Goal: Find specific page/section: Find specific page/section

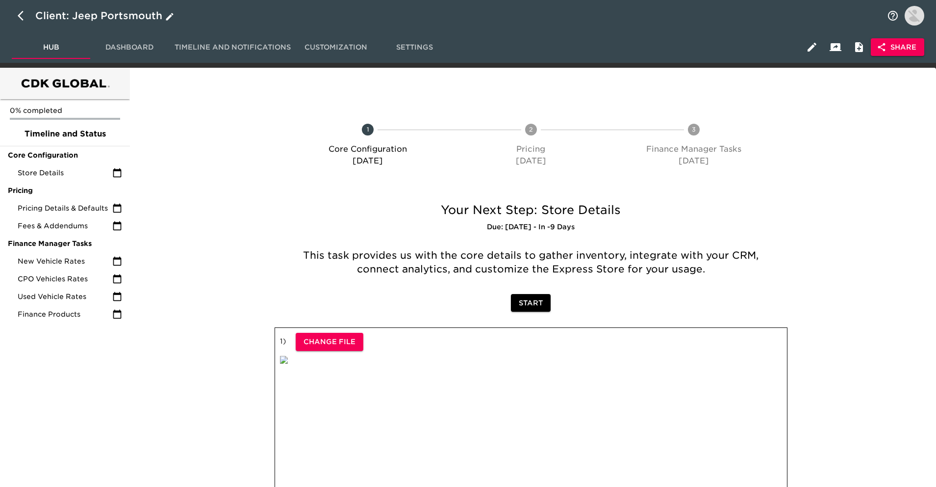
click at [23, 11] on icon "button" at bounding box center [21, 16] width 6 height 10
select select "25"
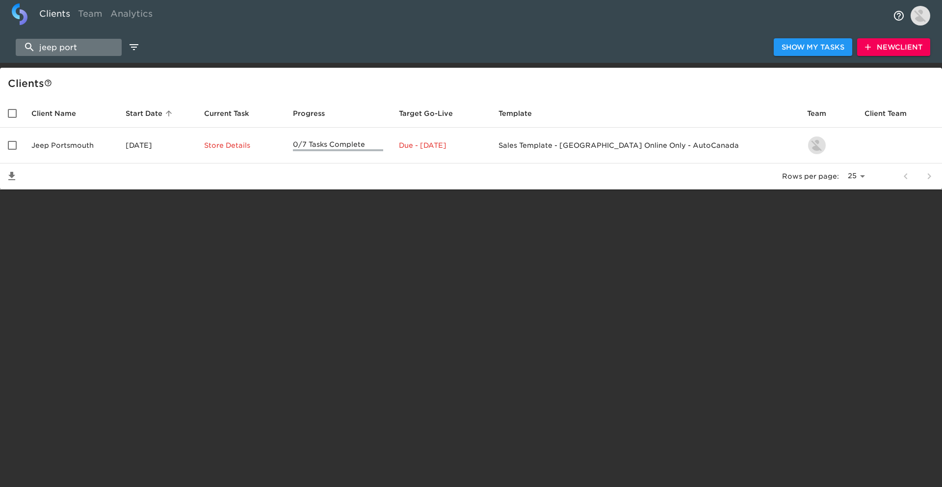
click at [87, 45] on input "jeep port" at bounding box center [69, 47] width 106 height 17
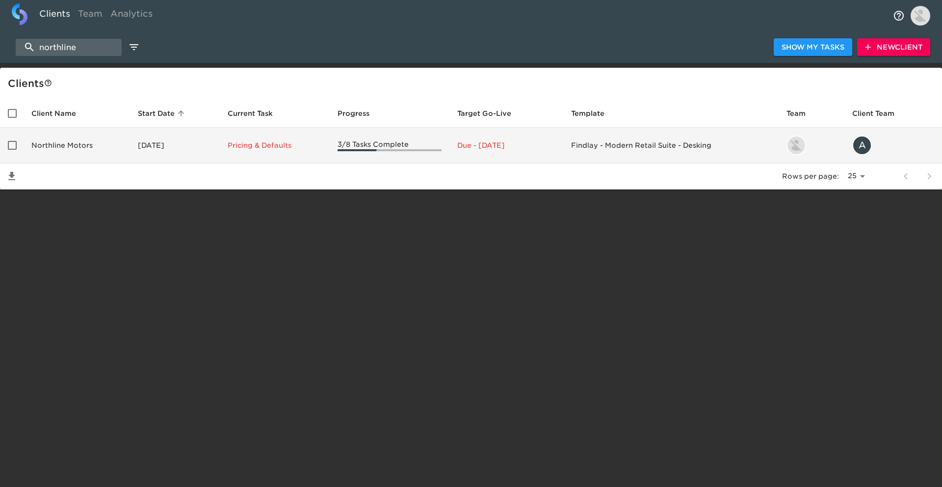
type input "northline"
click at [83, 139] on td "Northline Motors" at bounding box center [77, 146] width 106 height 36
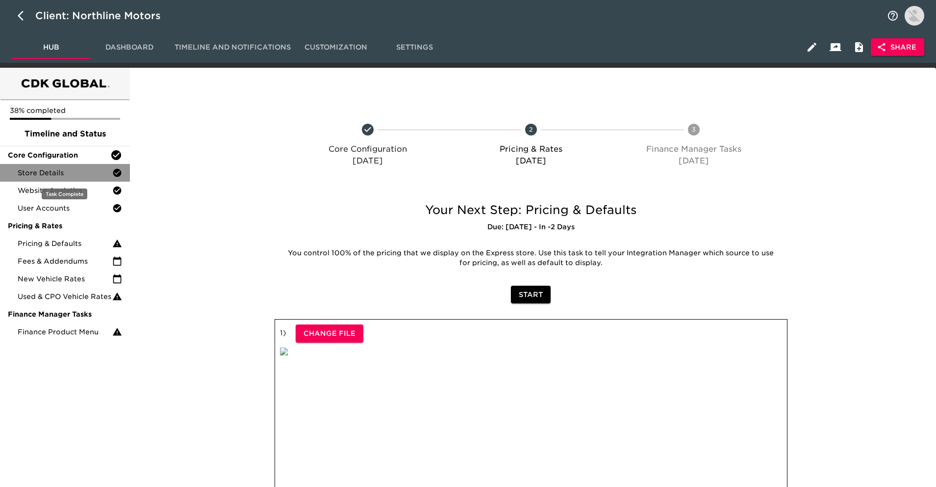
click at [114, 173] on icon at bounding box center [117, 173] width 8 height 8
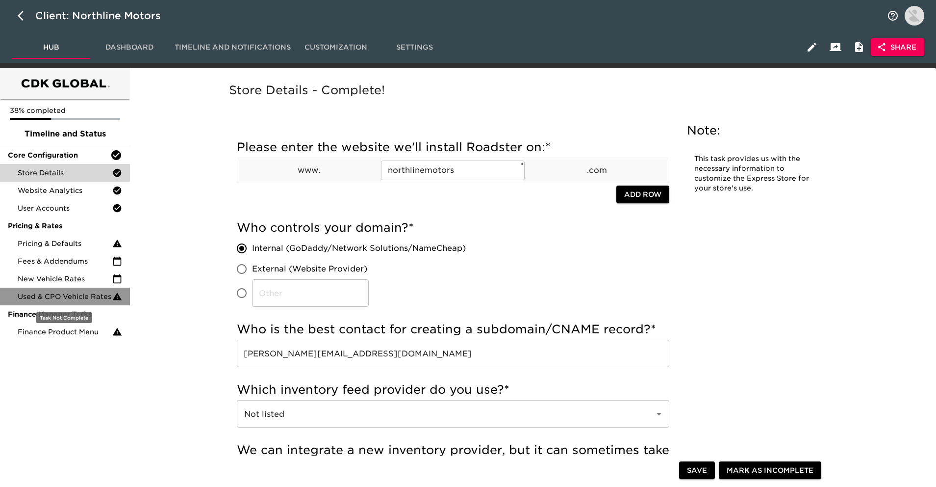
click at [91, 296] on span "Used & CPO Vehicle Rates" at bounding box center [65, 296] width 95 height 10
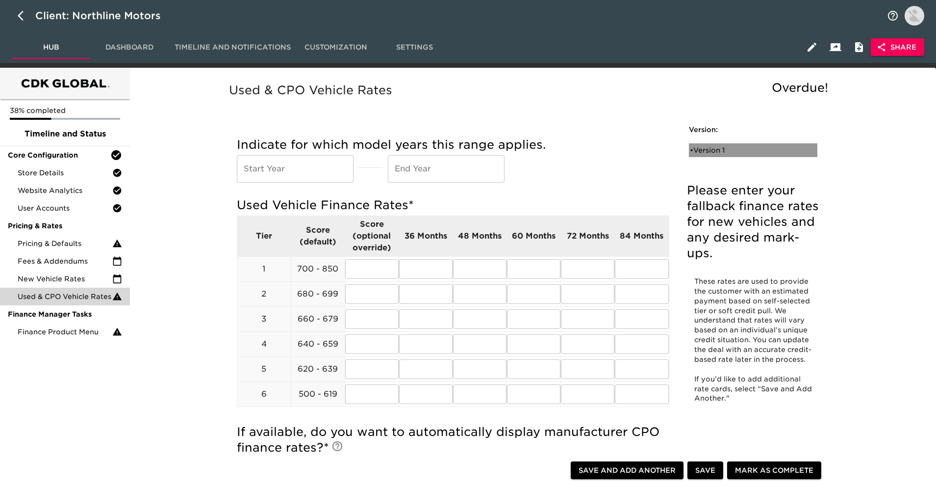
click at [699, 150] on div "• Version 1" at bounding box center [746, 150] width 113 height 10
radio input "true"
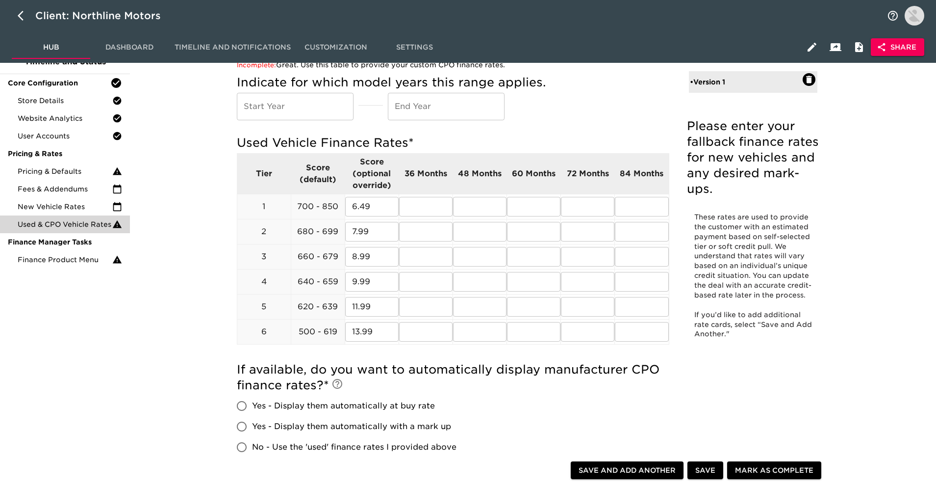
scroll to position [70, 0]
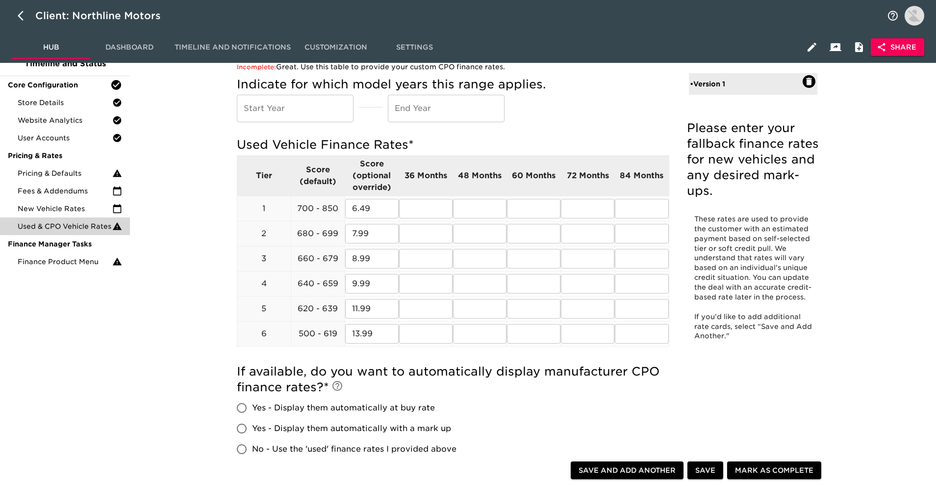
click at [88, 271] on ul "38% completed Timeline and Status Core Configuration Store Details Website Anal…" at bounding box center [65, 151] width 130 height 245
click at [102, 263] on span "Finance Product Menu" at bounding box center [65, 262] width 95 height 10
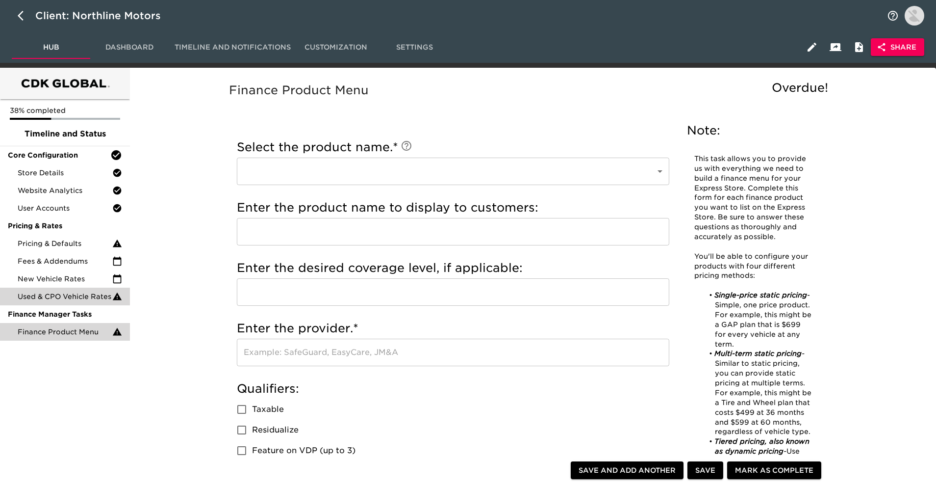
click at [68, 311] on span "Finance Manager Tasks" at bounding box center [65, 314] width 114 height 10
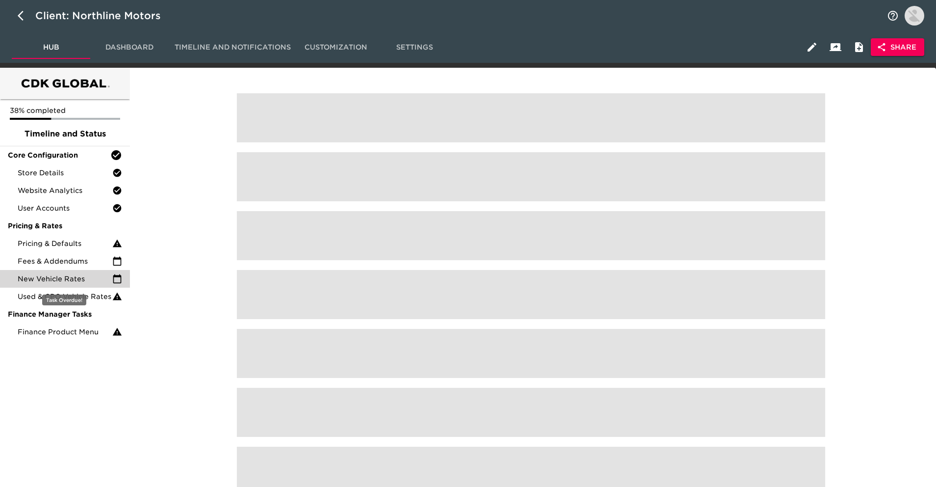
click at [77, 280] on span "New Vehicle Rates" at bounding box center [65, 279] width 95 height 10
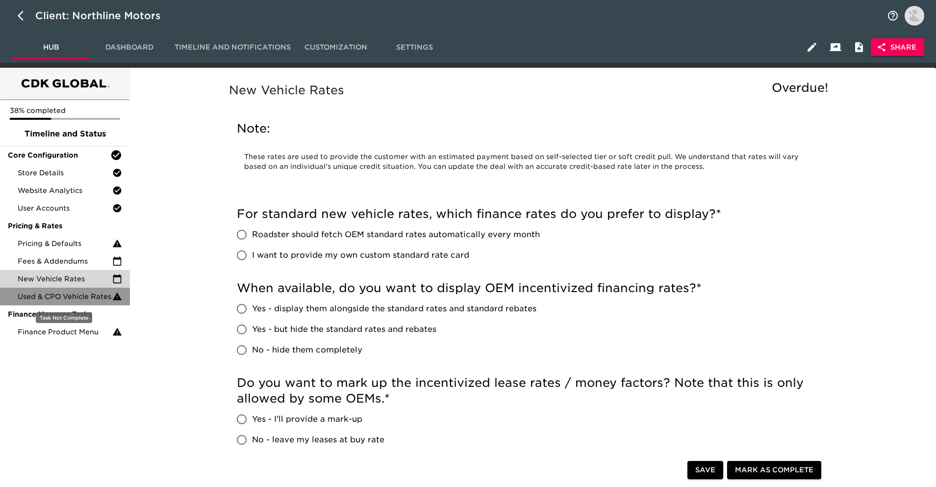
click at [77, 289] on div "Used & CPO Vehicle Rates" at bounding box center [65, 296] width 130 height 18
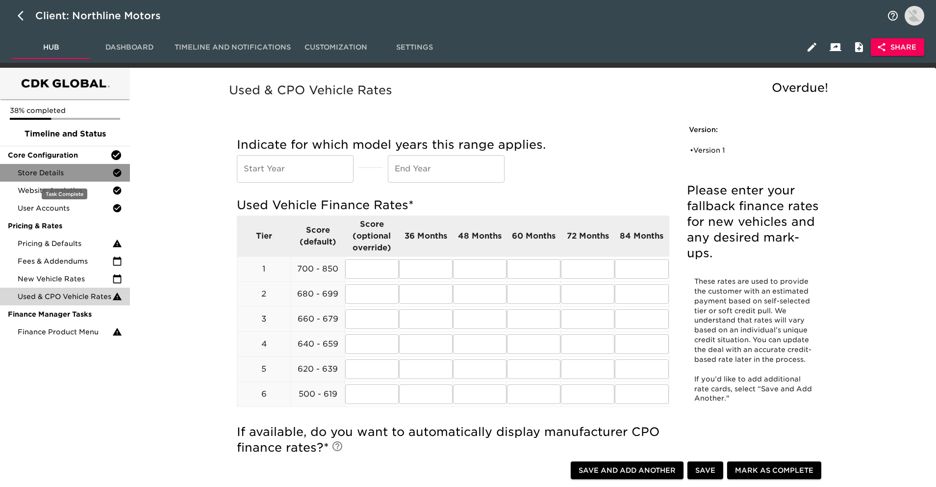
click at [74, 175] on span "Store Details" at bounding box center [65, 173] width 95 height 10
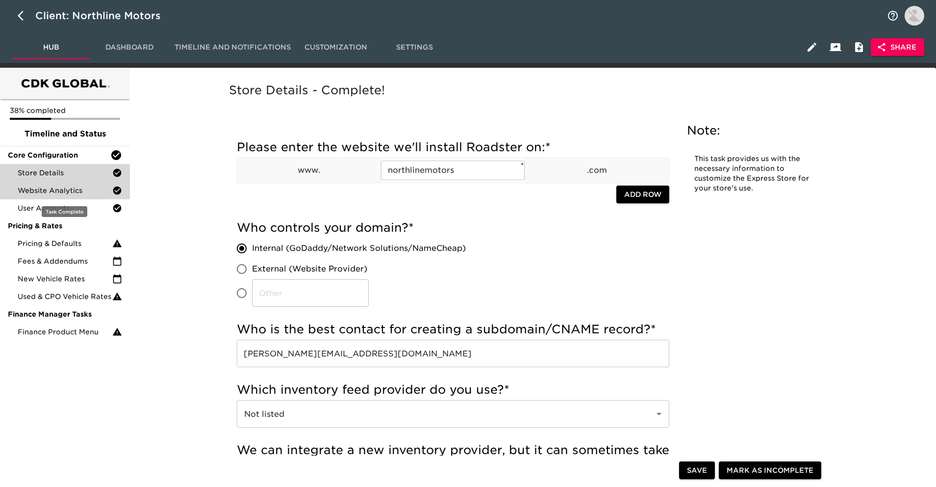
click at [95, 195] on div "Website Analytics" at bounding box center [65, 190] width 130 height 18
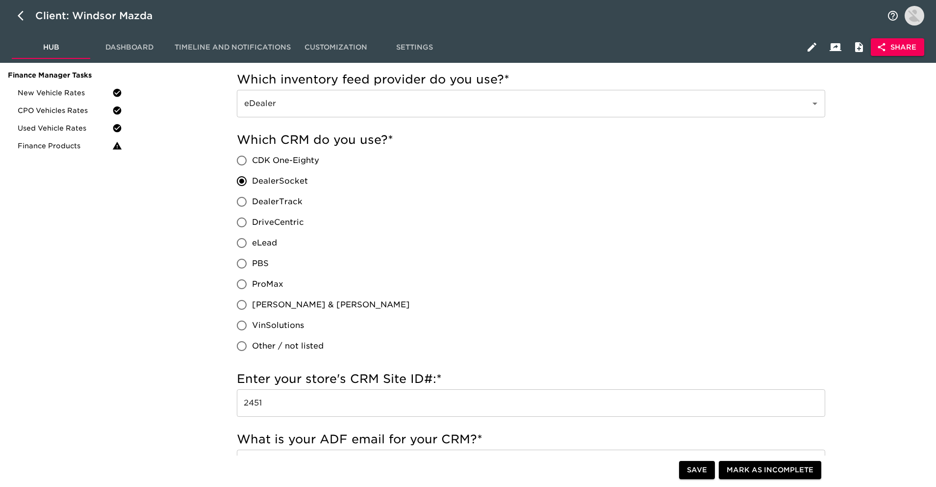
scroll to position [94, 0]
